Goal: Information Seeking & Learning: Learn about a topic

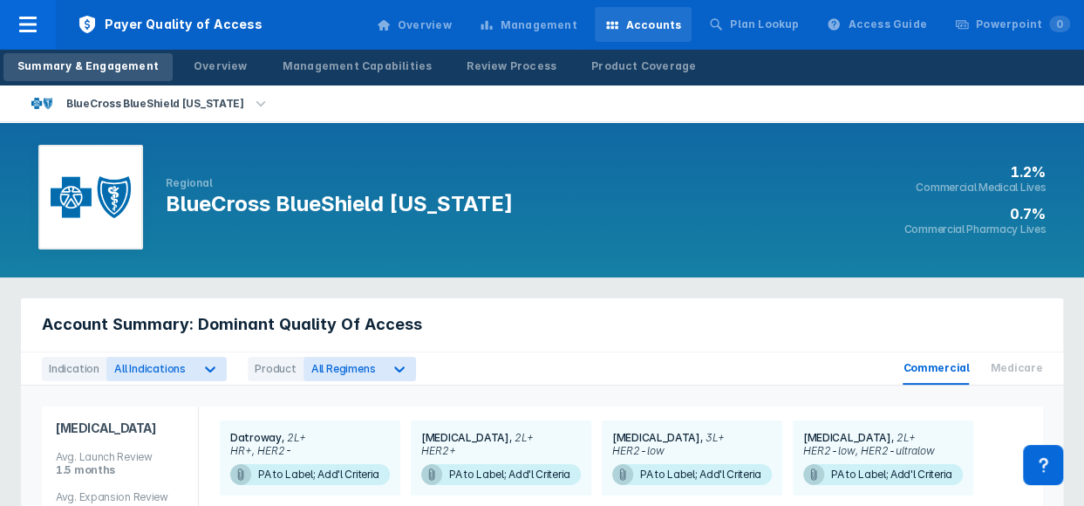
click at [251, 100] on icon "button" at bounding box center [260, 103] width 19 height 19
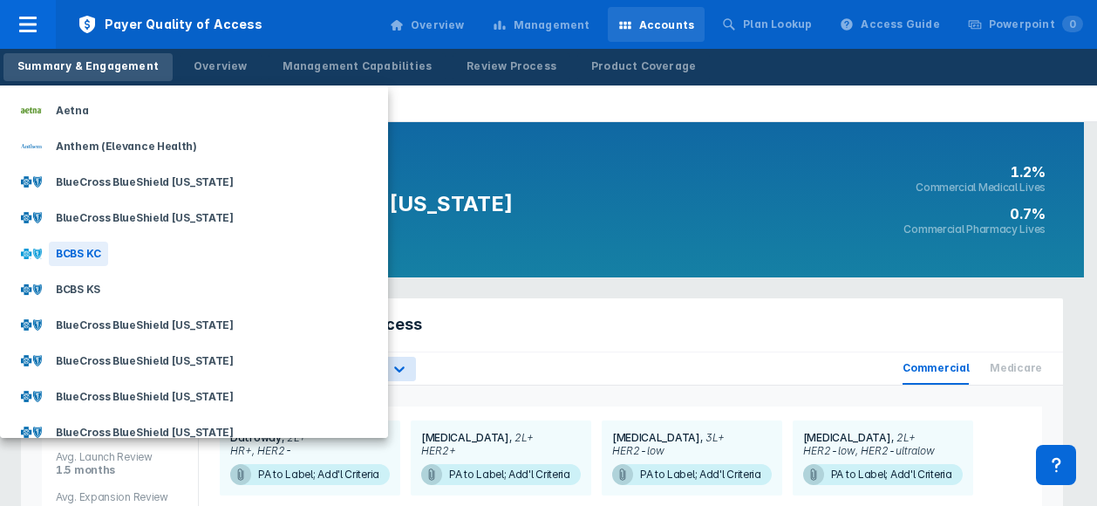
click at [73, 258] on div "BCBS KC" at bounding box center [78, 253] width 59 height 24
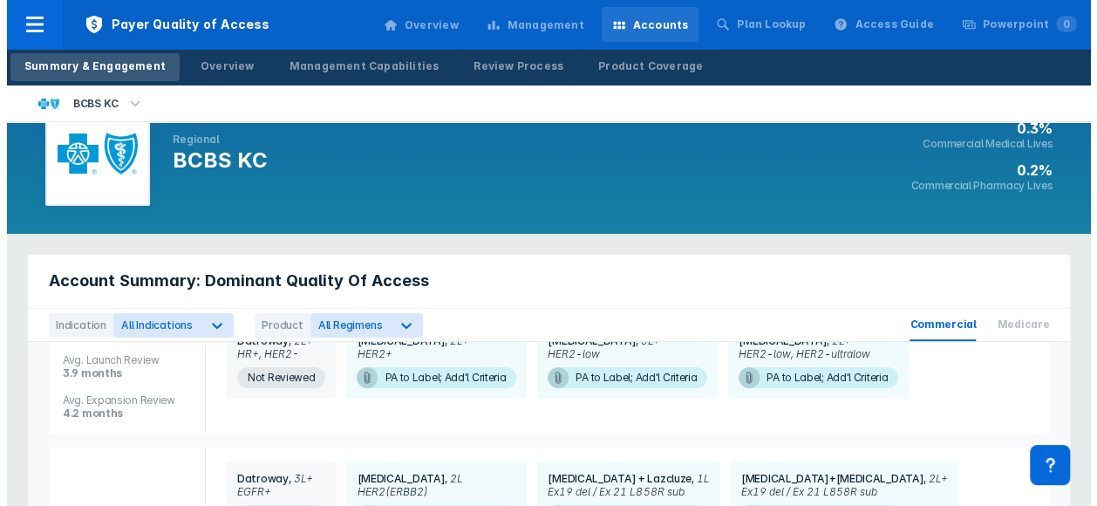
scroll to position [14, 0]
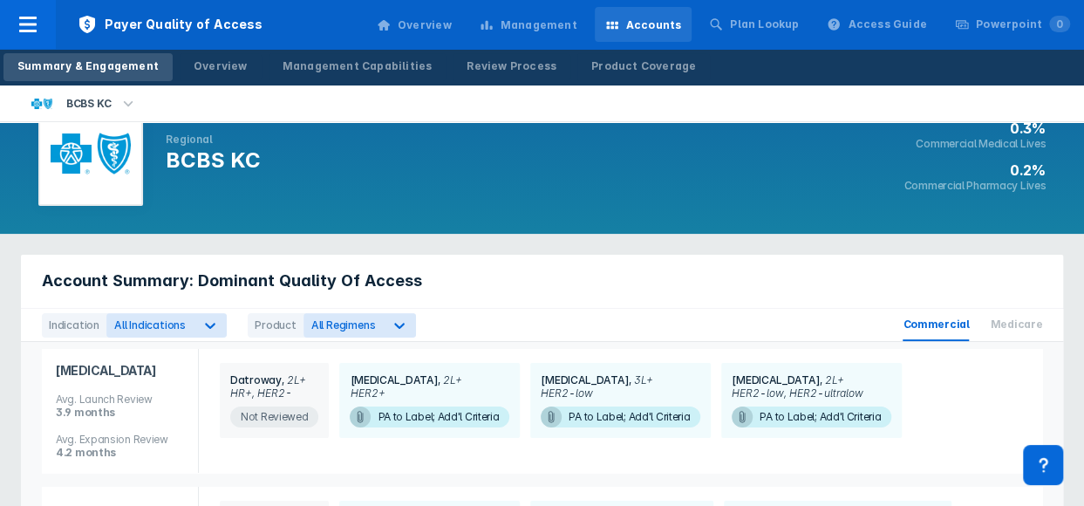
click at [288, 416] on span "Not Reviewed" at bounding box center [274, 416] width 88 height 21
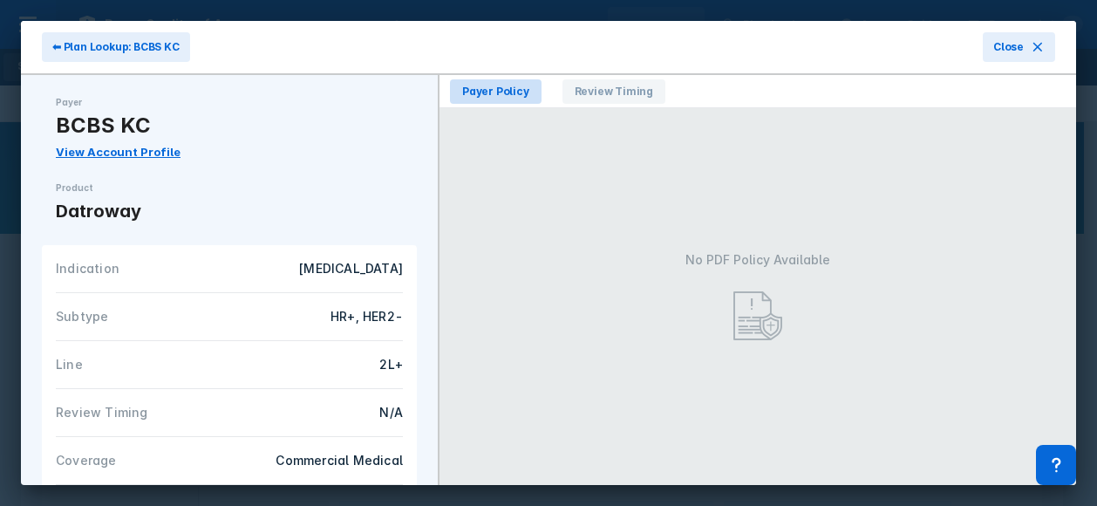
click at [504, 92] on span "Payer Policy" at bounding box center [496, 91] width 92 height 24
click at [495, 86] on span "Payer Policy" at bounding box center [496, 91] width 92 height 24
click at [1009, 42] on span "Close" at bounding box center [1008, 47] width 31 height 16
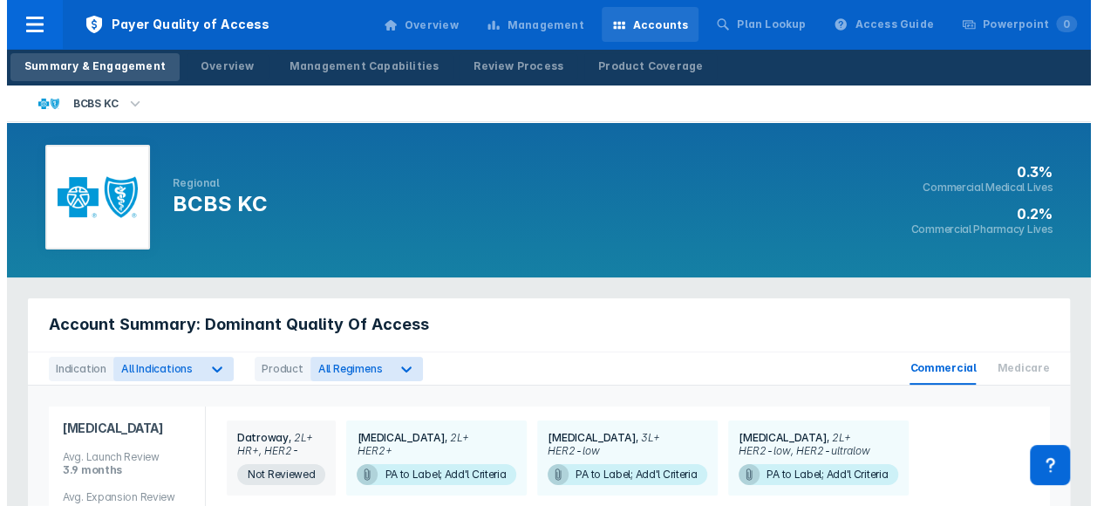
scroll to position [87, 0]
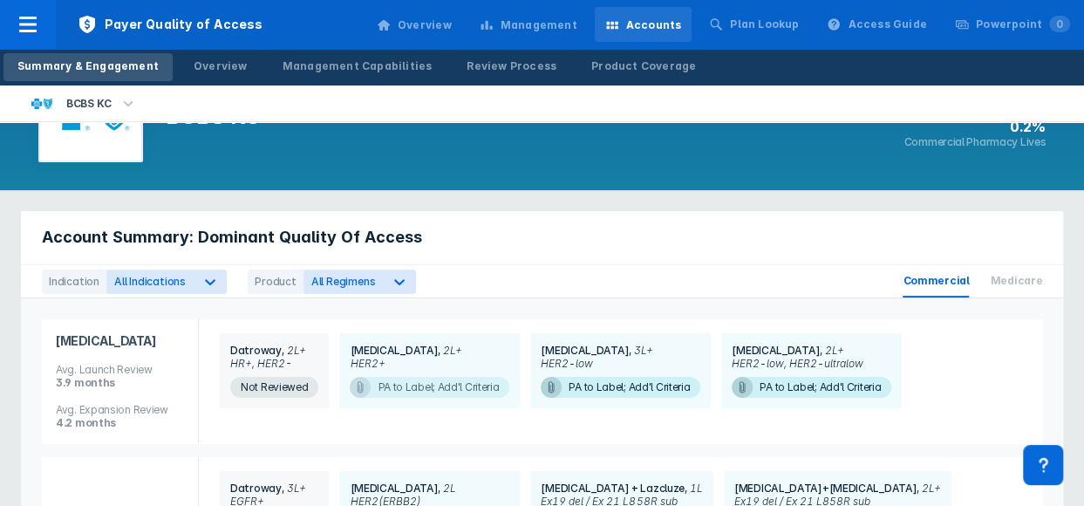
click at [453, 384] on span "PA to Label; Add'l Criteria" at bounding box center [430, 387] width 160 height 21
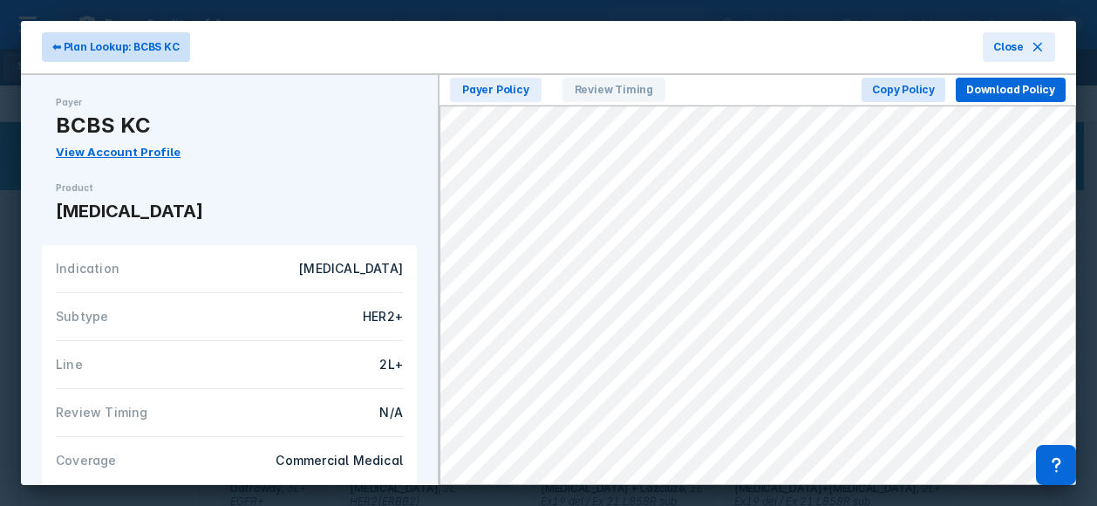
click at [119, 44] on span "⬅ Plan Lookup: BCBS KC" at bounding box center [115, 47] width 127 height 16
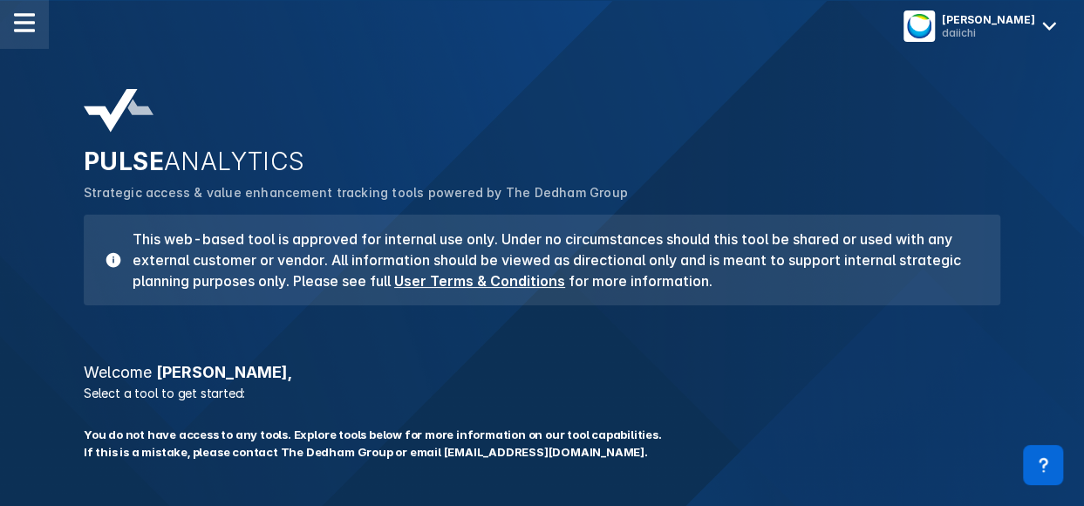
click at [24, 25] on img at bounding box center [24, 22] width 21 height 21
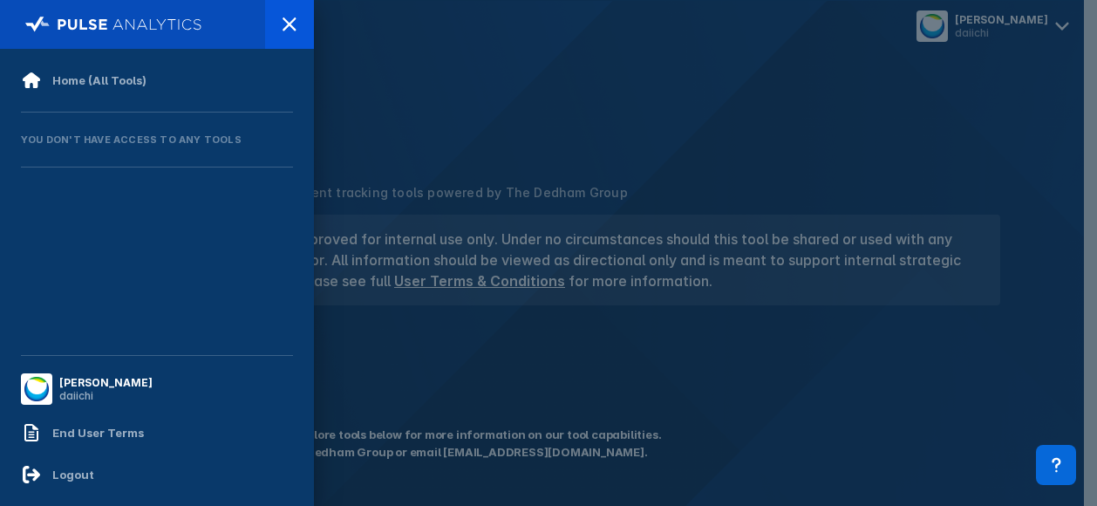
click at [95, 385] on div "[PERSON_NAME]" at bounding box center [105, 382] width 93 height 13
click at [37, 384] on img at bounding box center [36, 389] width 24 height 24
click at [957, 66] on div at bounding box center [548, 253] width 1097 height 506
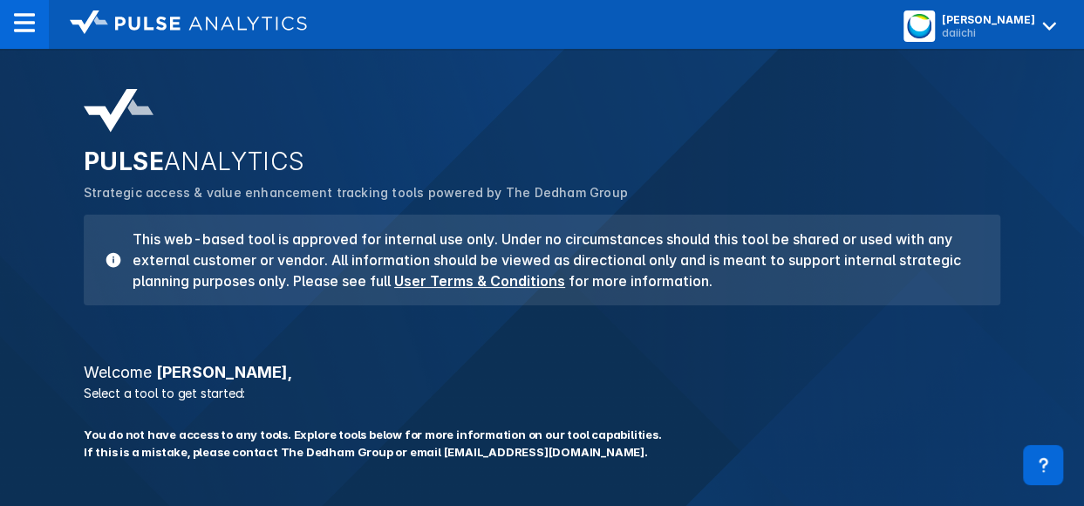
scroll to position [442, 0]
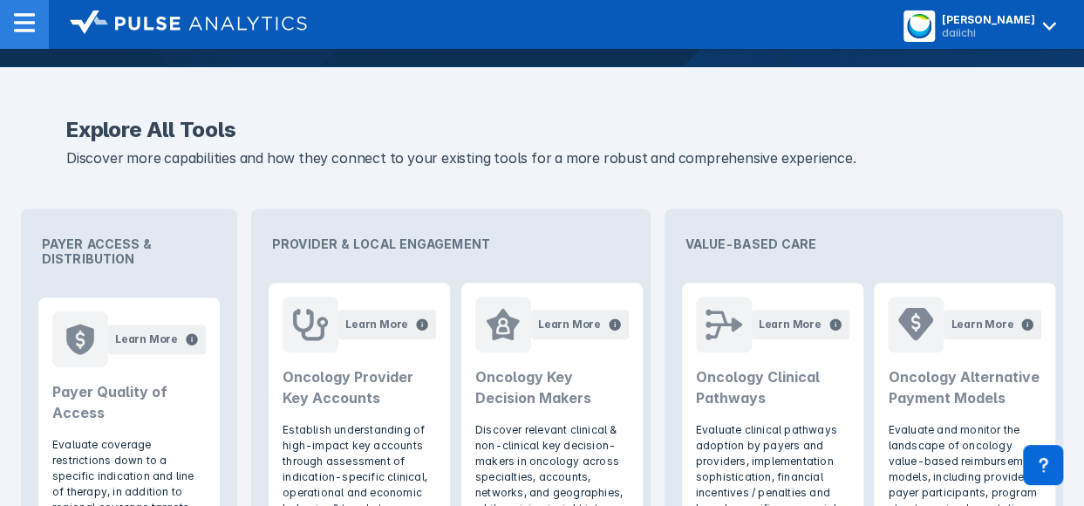
click at [14, 18] on img at bounding box center [24, 22] width 21 height 21
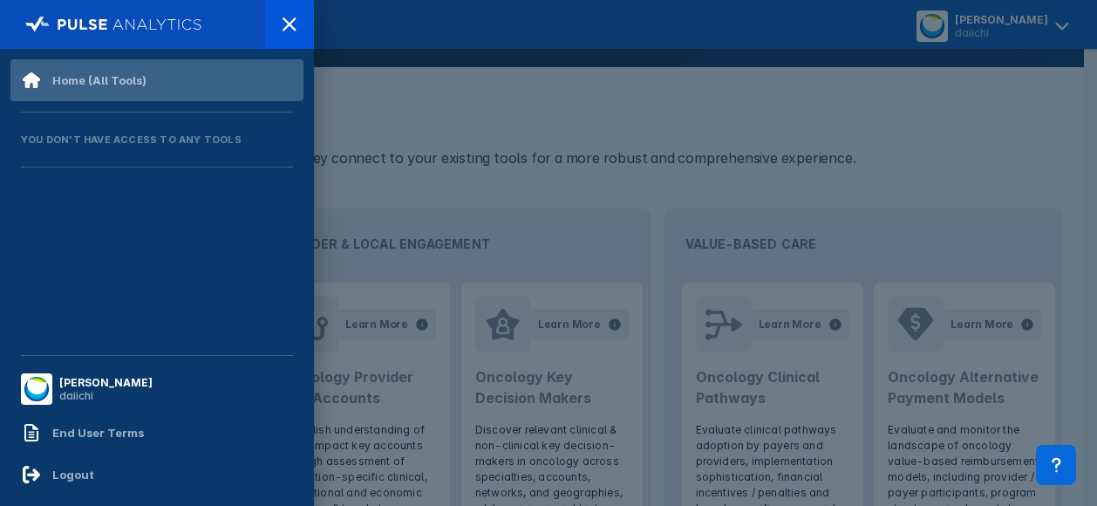
click at [59, 76] on div "Home (All Tools)" at bounding box center [99, 80] width 94 height 14
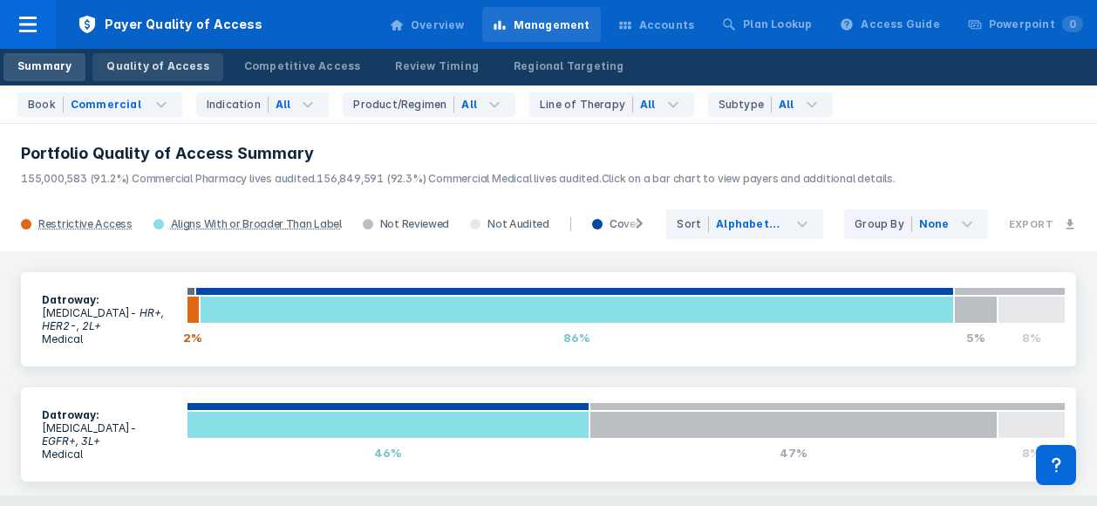
click at [152, 65] on div "Quality of Access" at bounding box center [157, 66] width 102 height 16
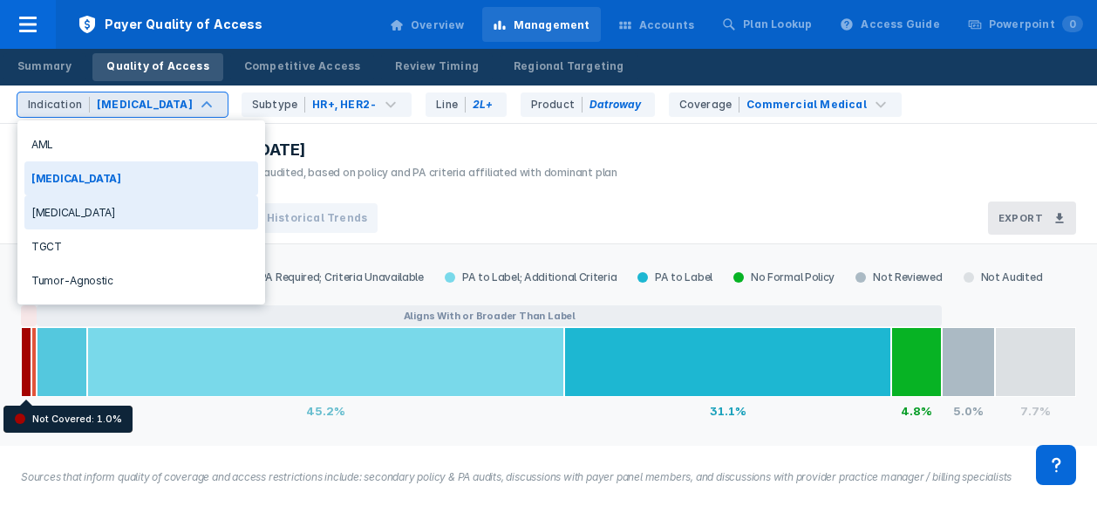
click at [66, 208] on div "[MEDICAL_DATA]" at bounding box center [141, 212] width 234 height 34
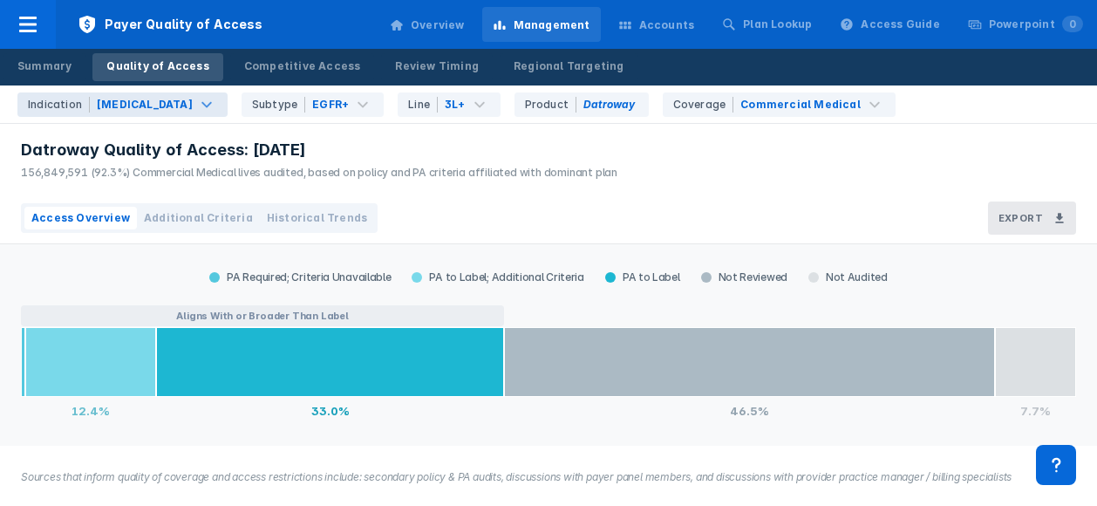
click at [181, 217] on span "Additional Criteria" at bounding box center [198, 218] width 109 height 16
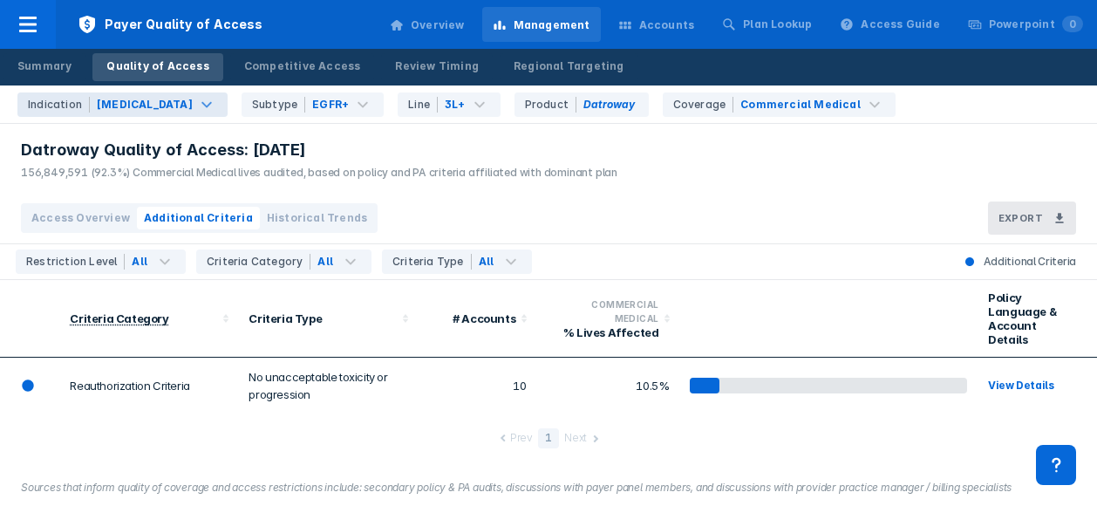
click at [103, 220] on span "Access Overview" at bounding box center [80, 218] width 99 height 16
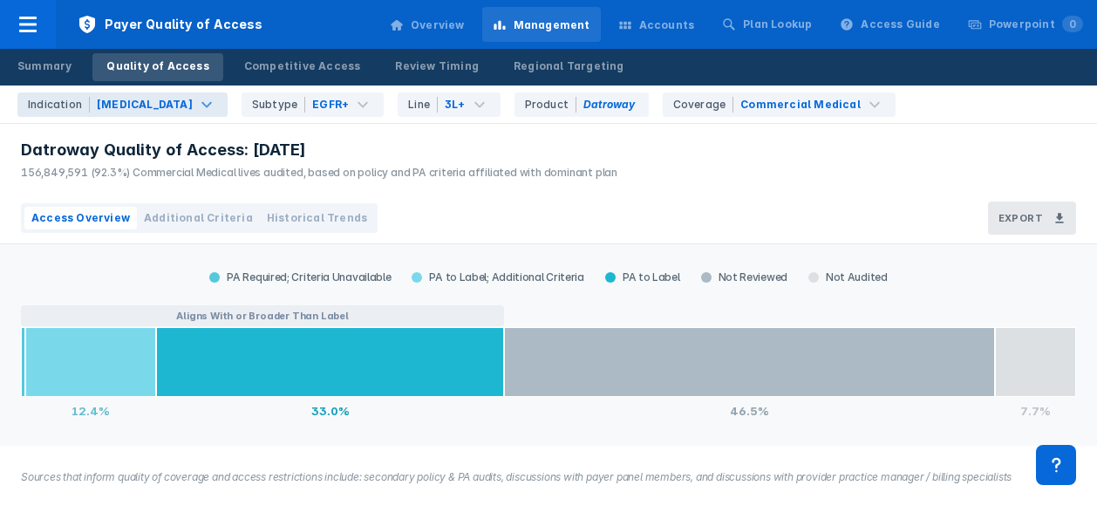
click at [94, 219] on span "Access Overview" at bounding box center [80, 218] width 99 height 16
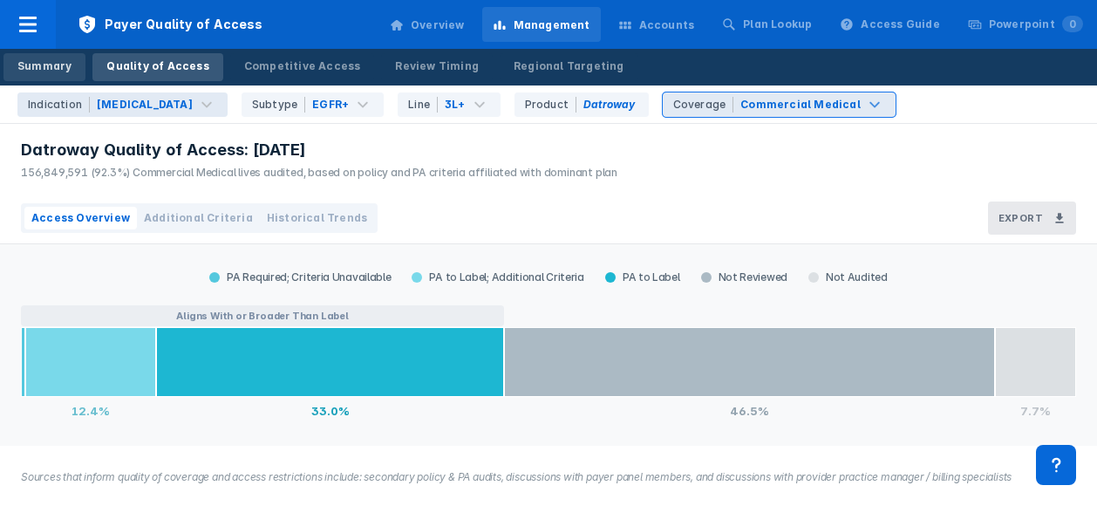
click at [37, 62] on div "Summary" at bounding box center [44, 66] width 54 height 16
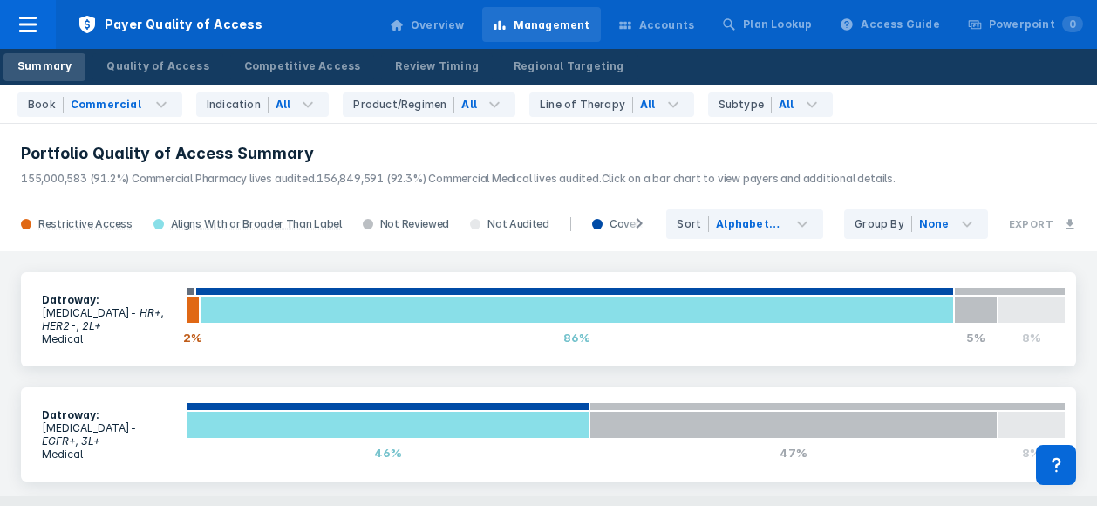
click at [681, 31] on div "Accounts" at bounding box center [667, 25] width 56 height 16
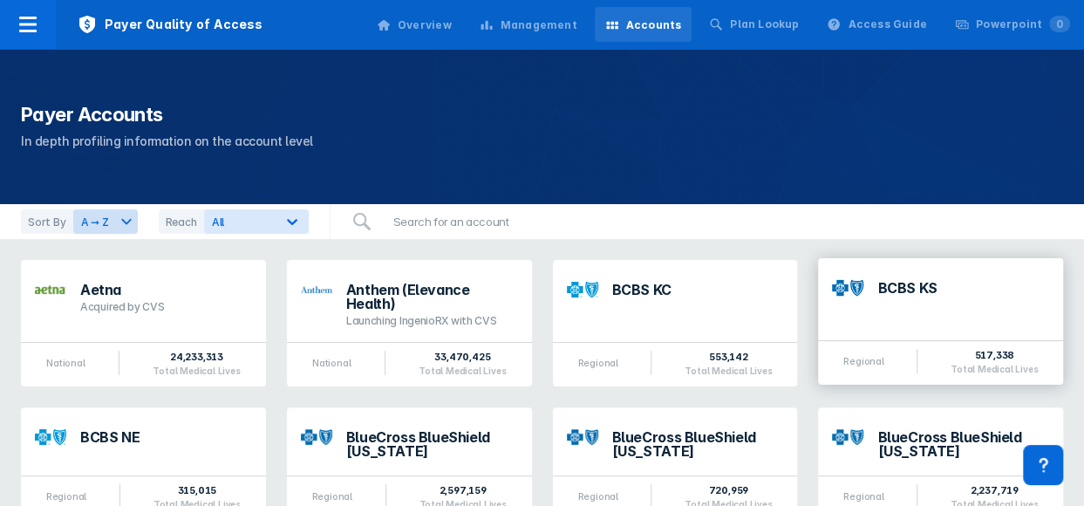
click at [908, 281] on div "BCBS KS" at bounding box center [963, 288] width 172 height 14
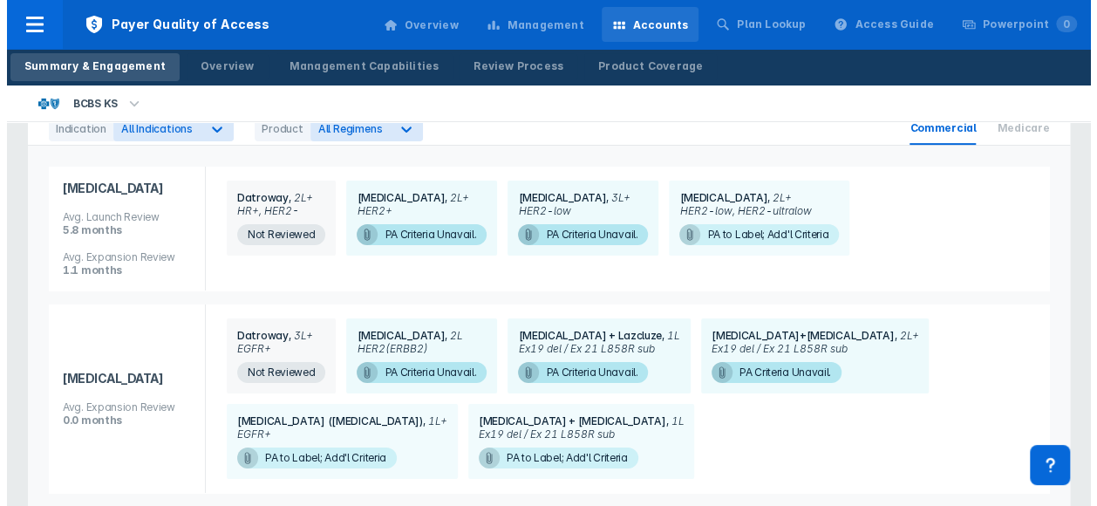
scroll to position [262, 0]
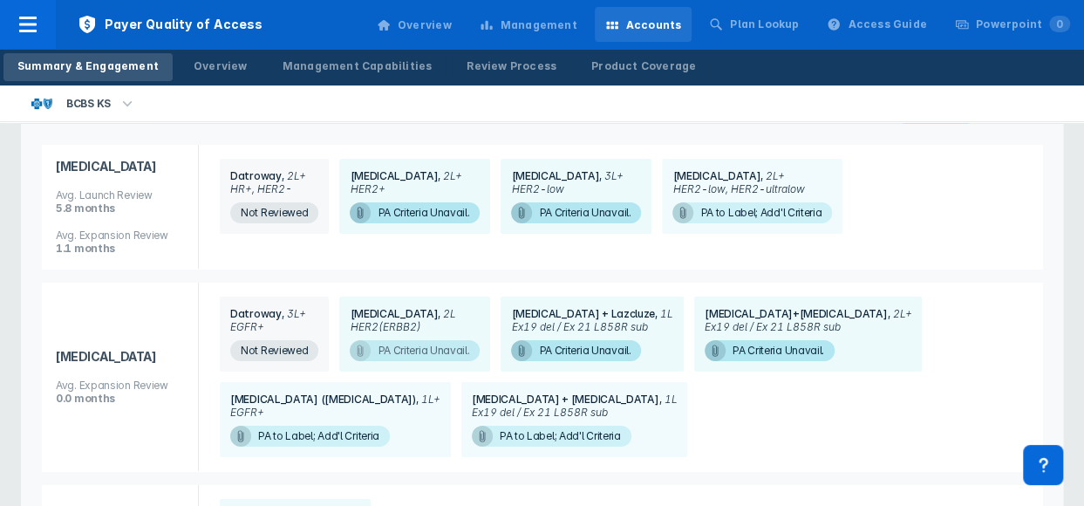
click at [364, 345] on icon at bounding box center [360, 350] width 14 height 14
